Goal: Check status: Check status

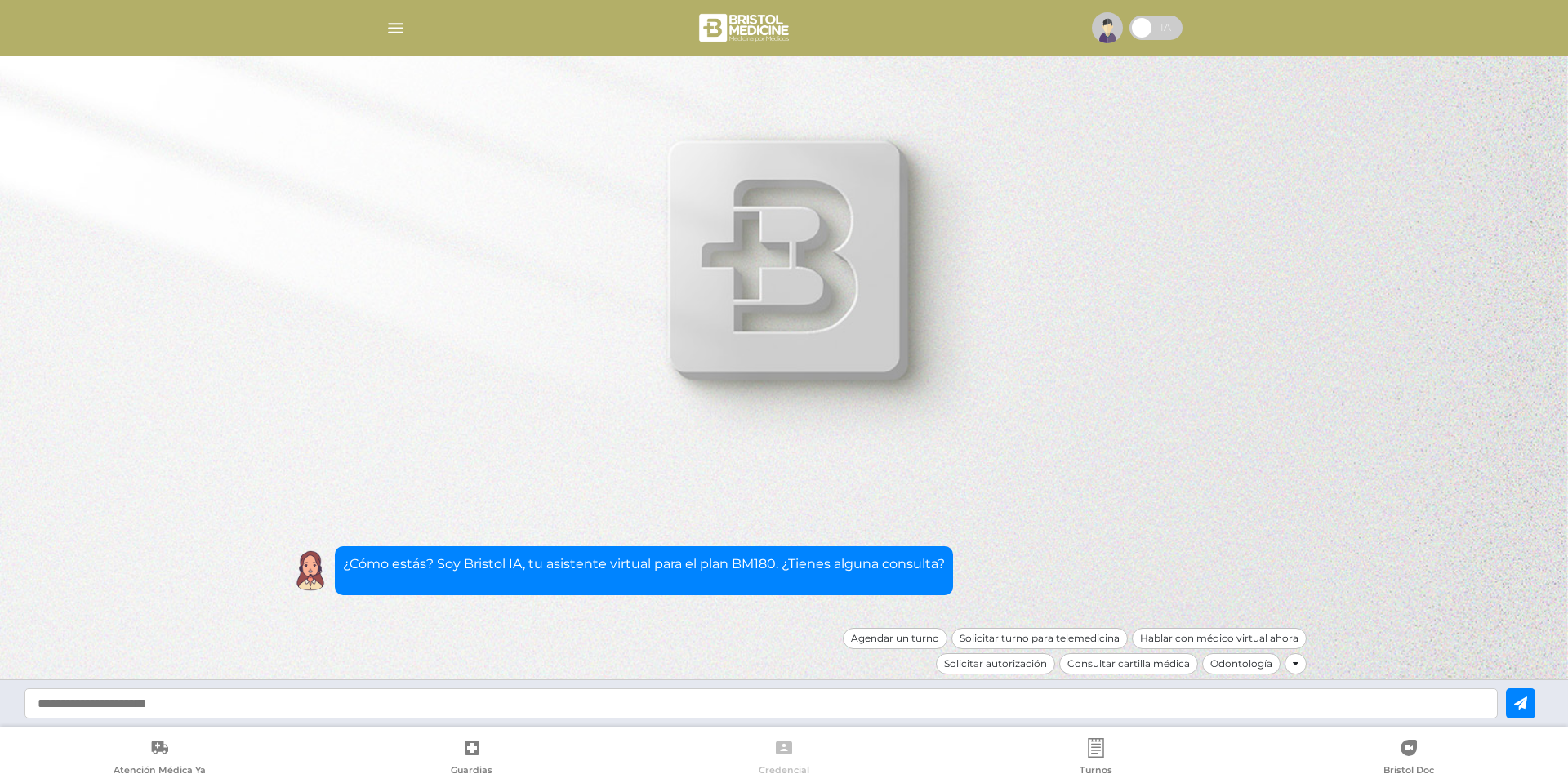
click at [770, 752] on link "Credencial" at bounding box center [783, 759] width 312 height 42
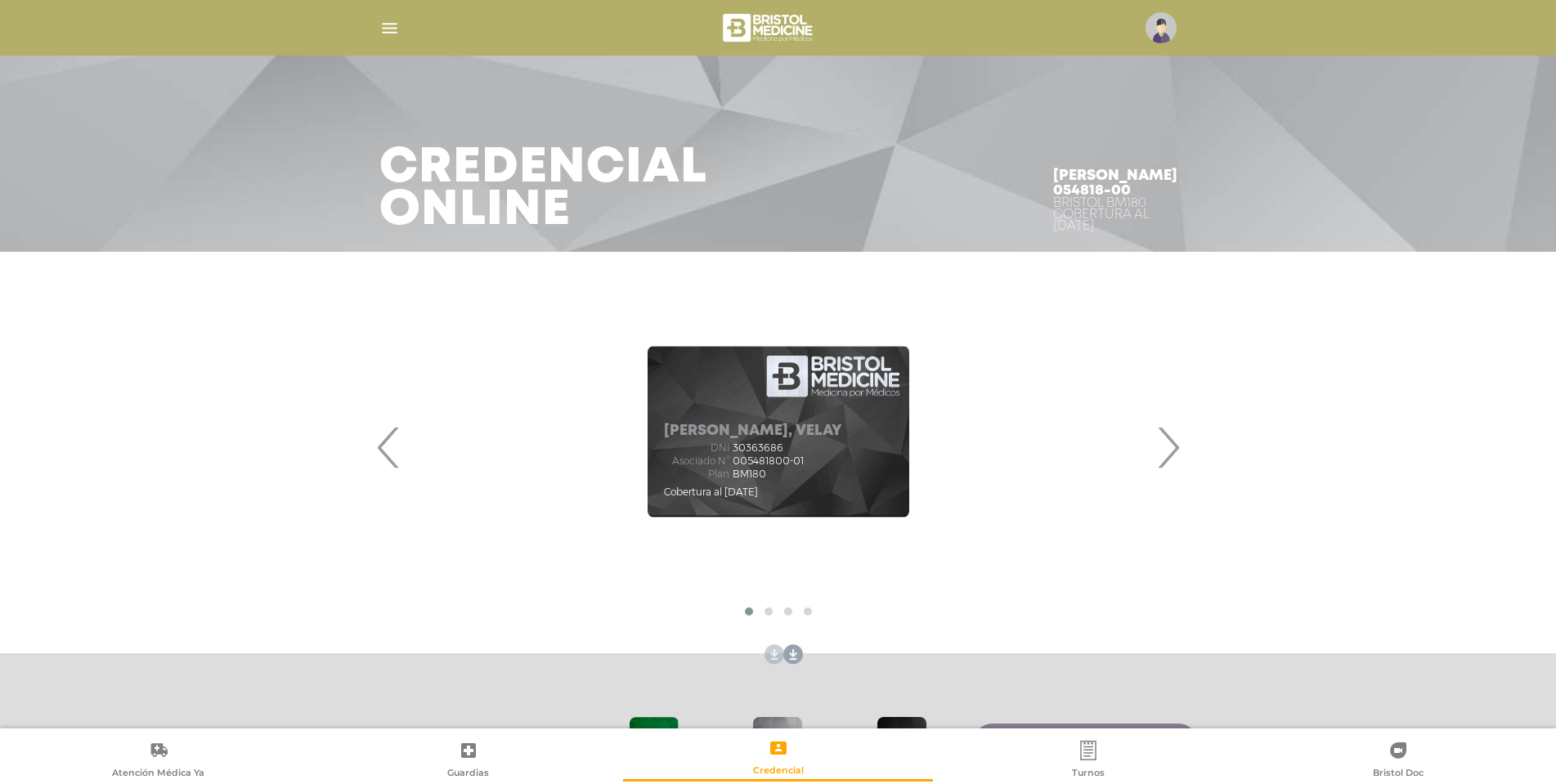
click at [769, 652] on link at bounding box center [771, 655] width 27 height 27
click at [377, 27] on div at bounding box center [779, 27] width 838 height 39
click at [389, 30] on img "button" at bounding box center [389, 28] width 20 height 20
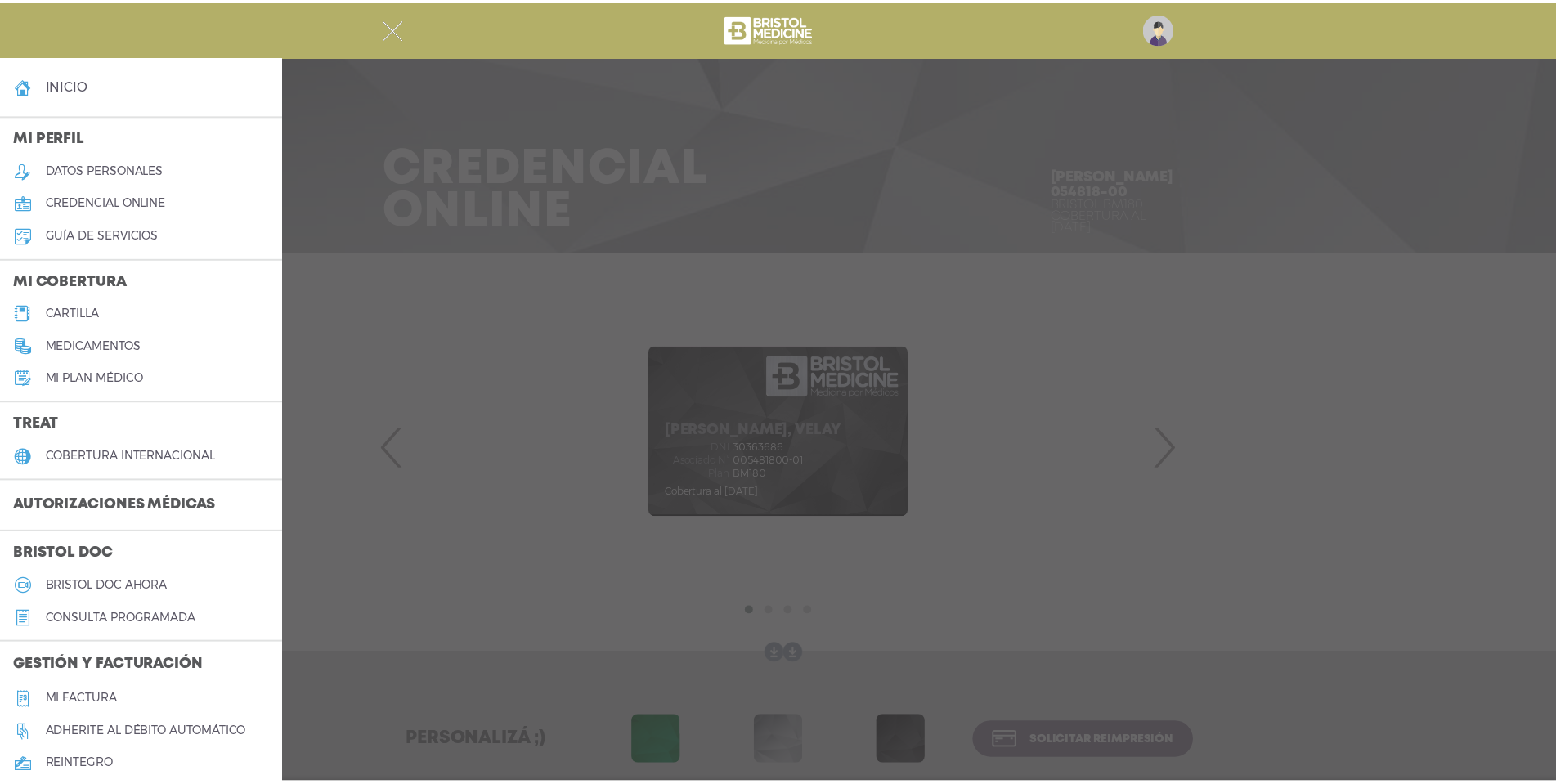
scroll to position [82, 0]
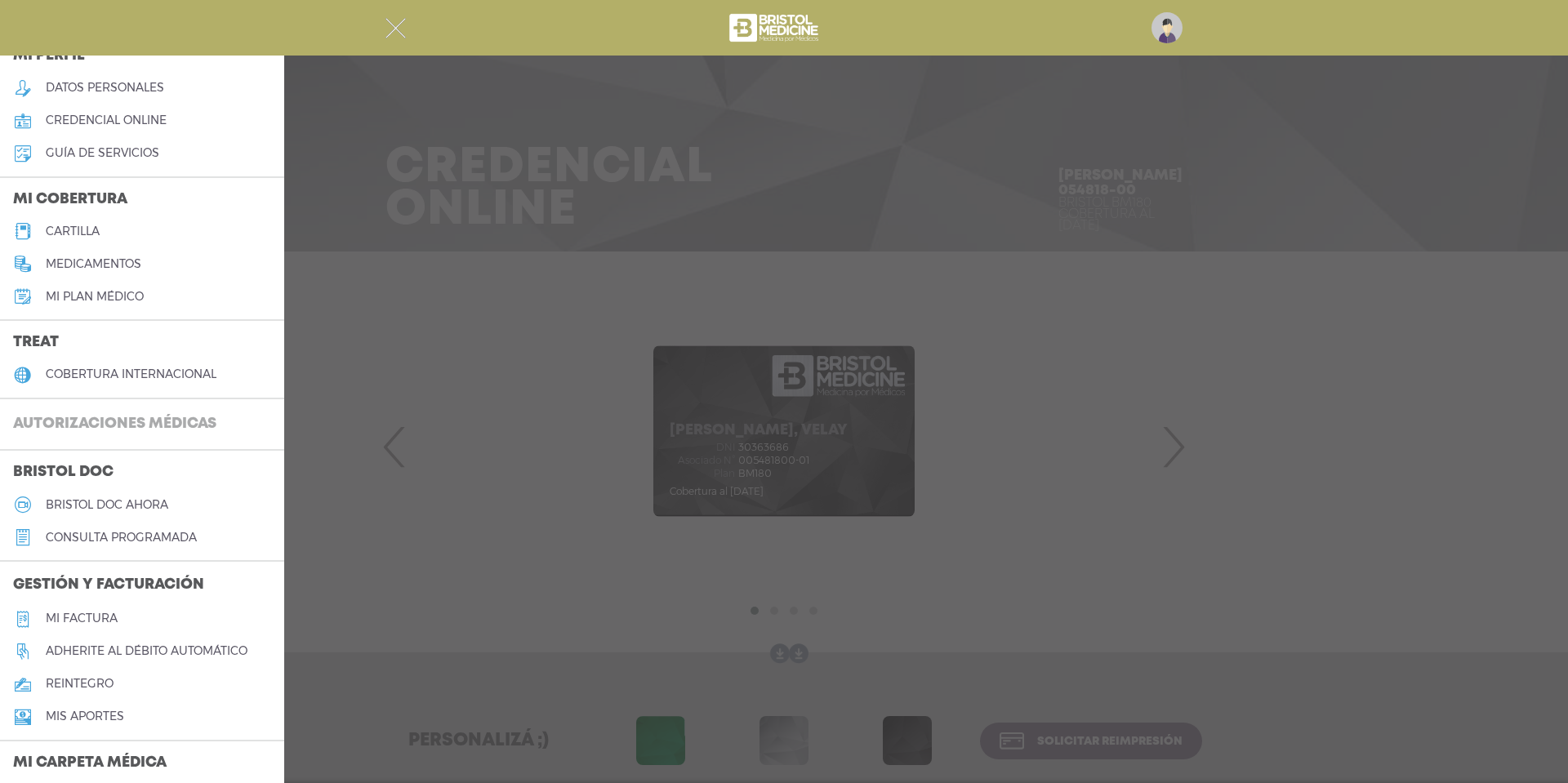
click at [181, 422] on h3 "Autorizaciones médicas" at bounding box center [114, 424] width 230 height 31
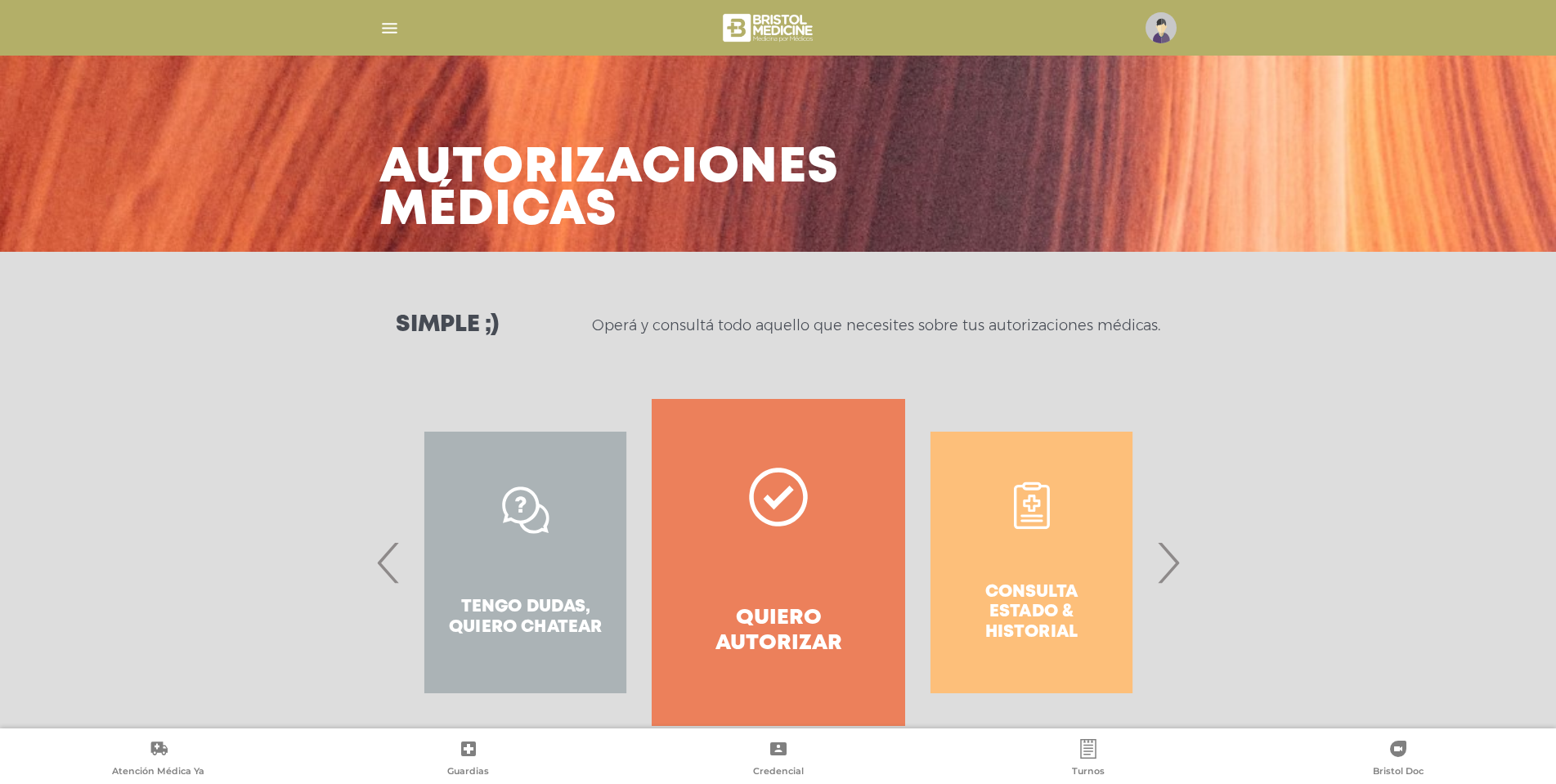
click at [1176, 558] on span "›" at bounding box center [1168, 562] width 32 height 88
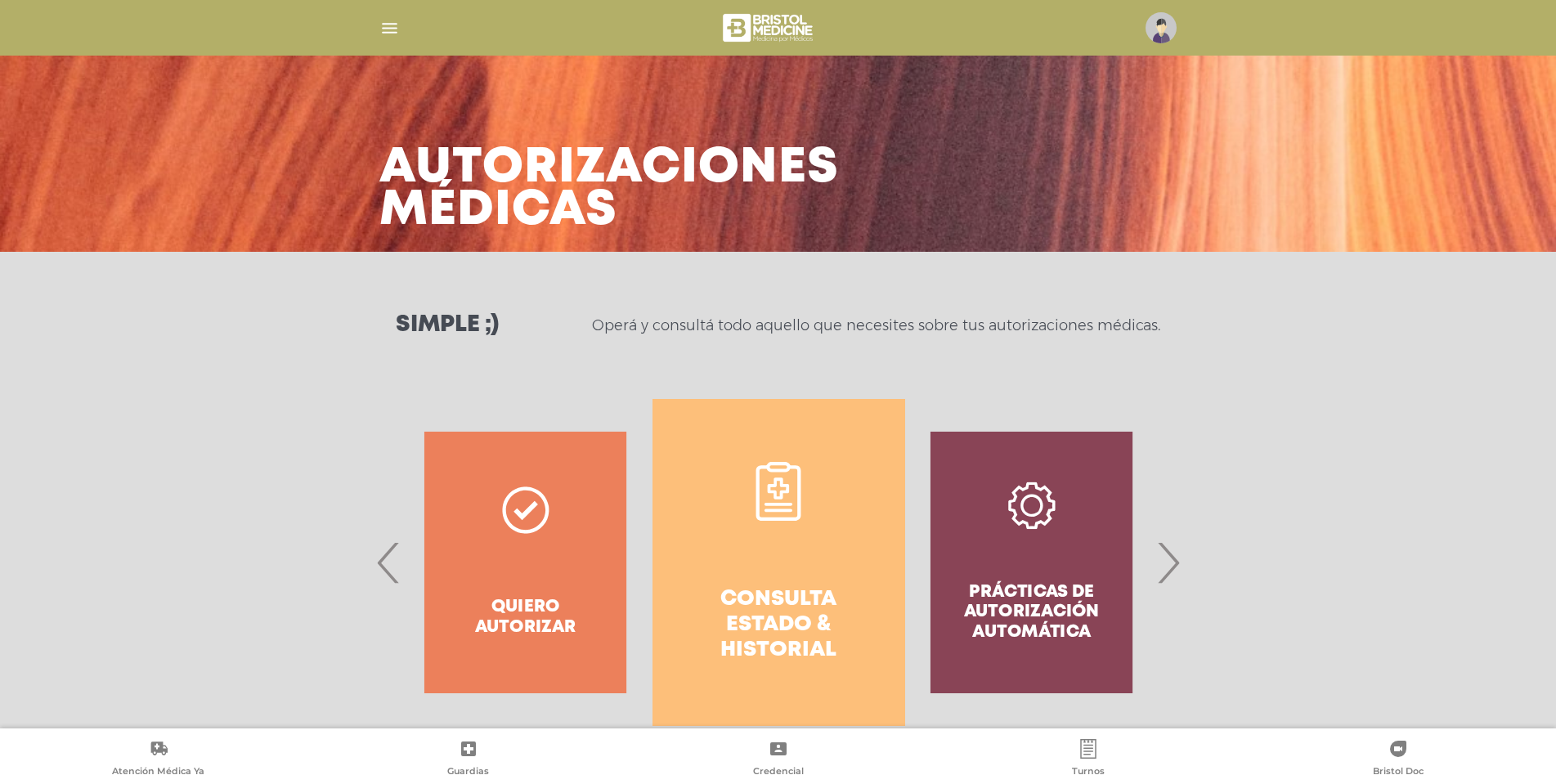
click at [770, 595] on h4 "Consulta estado & historial" at bounding box center [779, 626] width 194 height 77
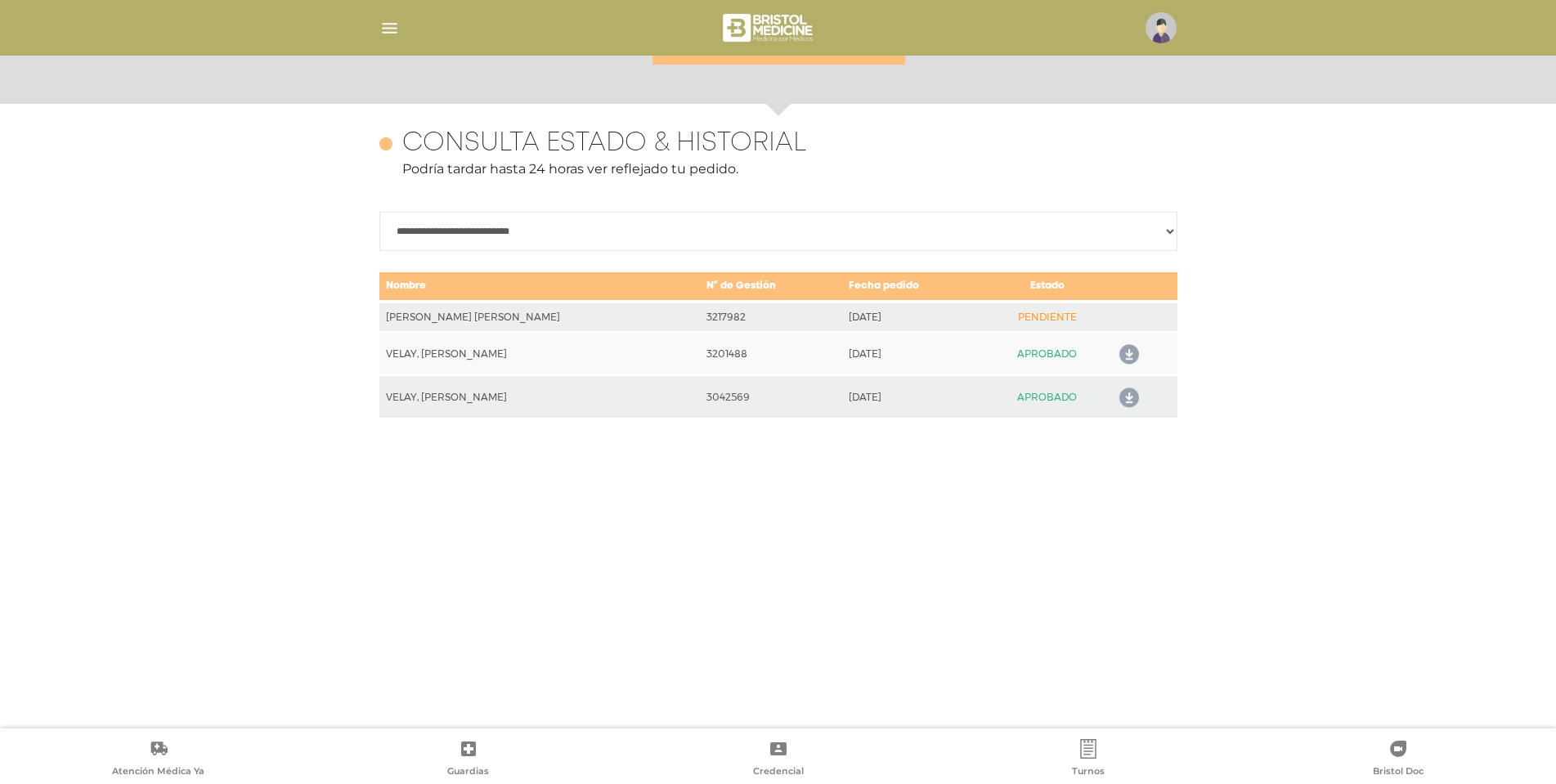
scroll to position [710, 0]
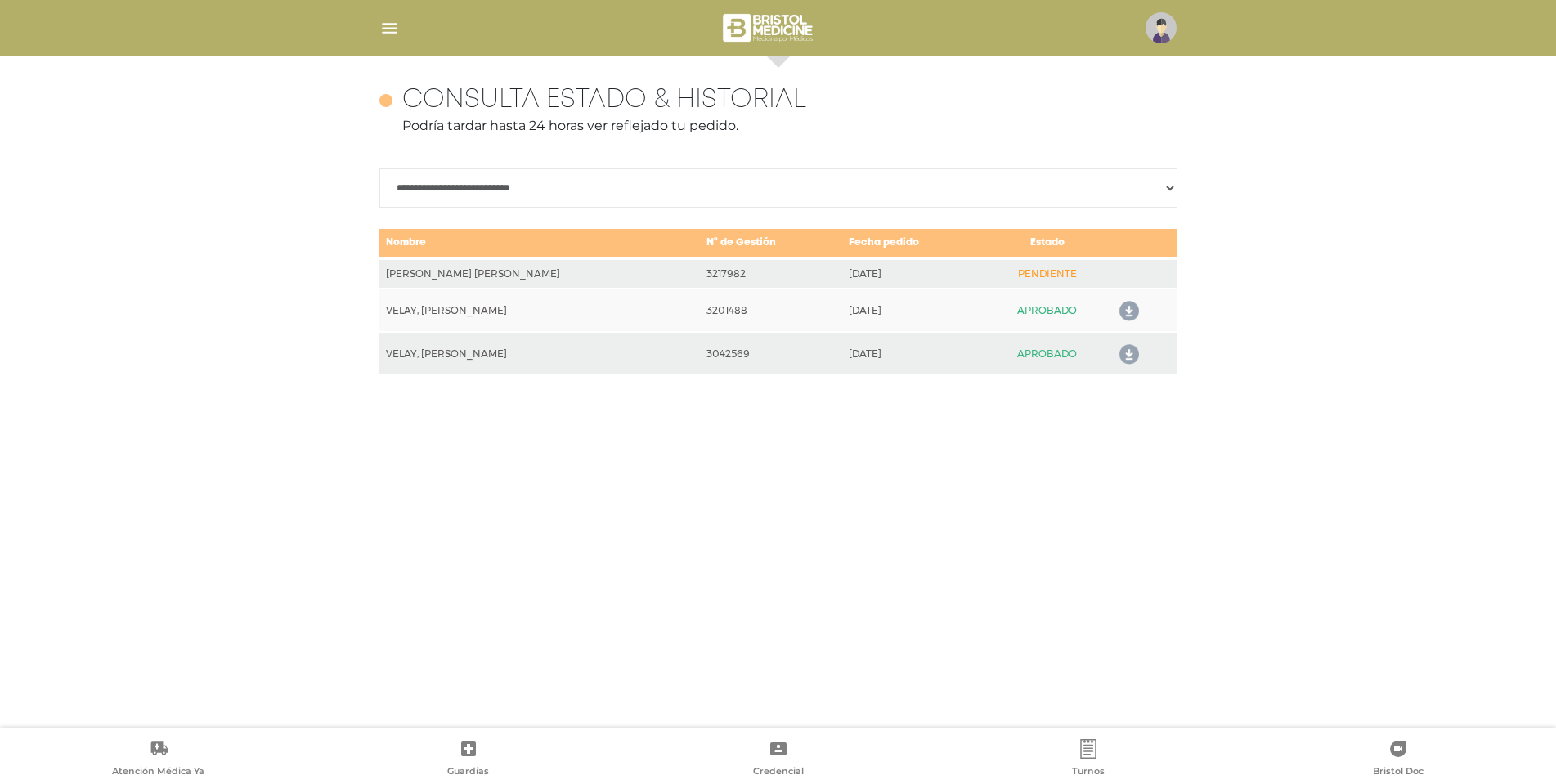
click at [485, 270] on td "[PERSON_NAME] [PERSON_NAME]" at bounding box center [540, 273] width 322 height 30
